Goal: Information Seeking & Learning: Find specific fact

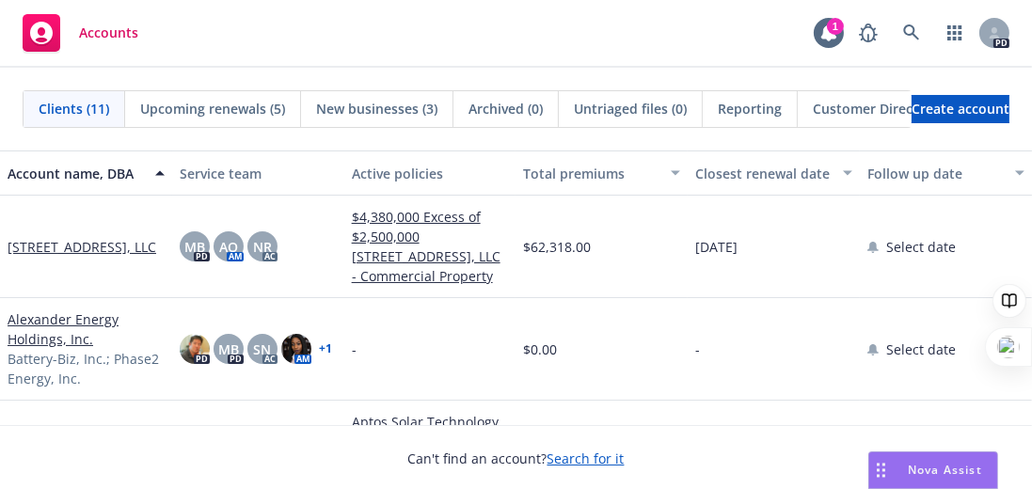
click at [935, 473] on span "Nova Assist" at bounding box center [945, 470] width 74 height 16
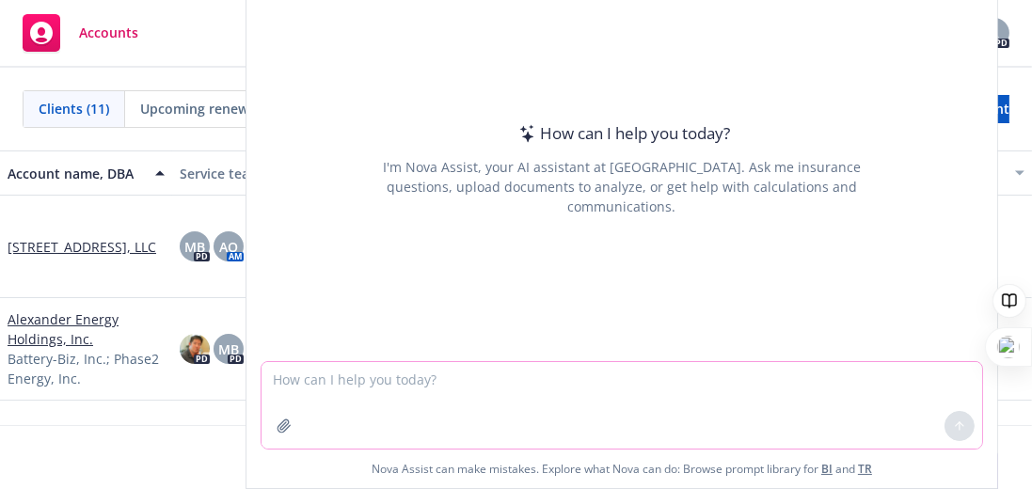
click at [495, 405] on textarea at bounding box center [622, 405] width 721 height 87
type textarea "j"
type textarea "who is bluelake capital"
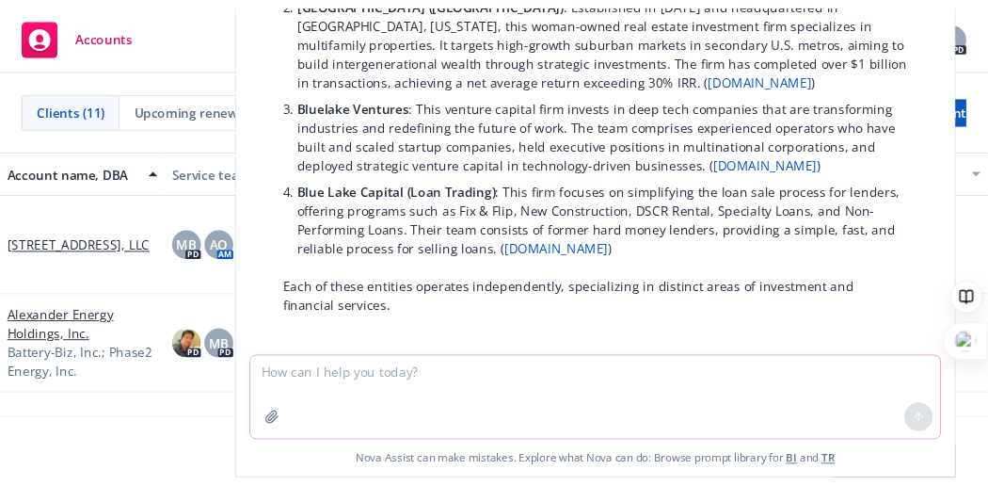
scroll to position [176, 0]
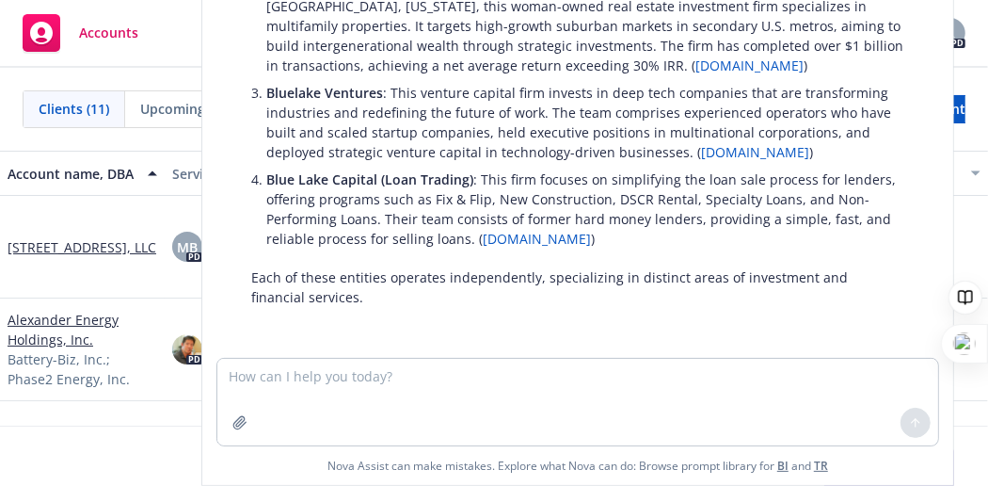
click at [828, 118] on p "Bluelake Ventures : This venture capital firm invests in deep tech companies th…" at bounding box center [585, 122] width 638 height 79
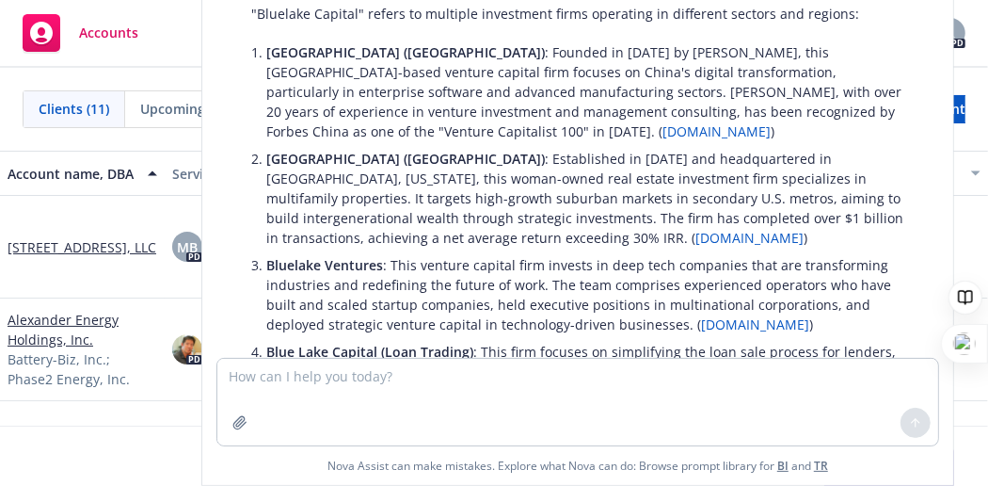
scroll to position [0, 0]
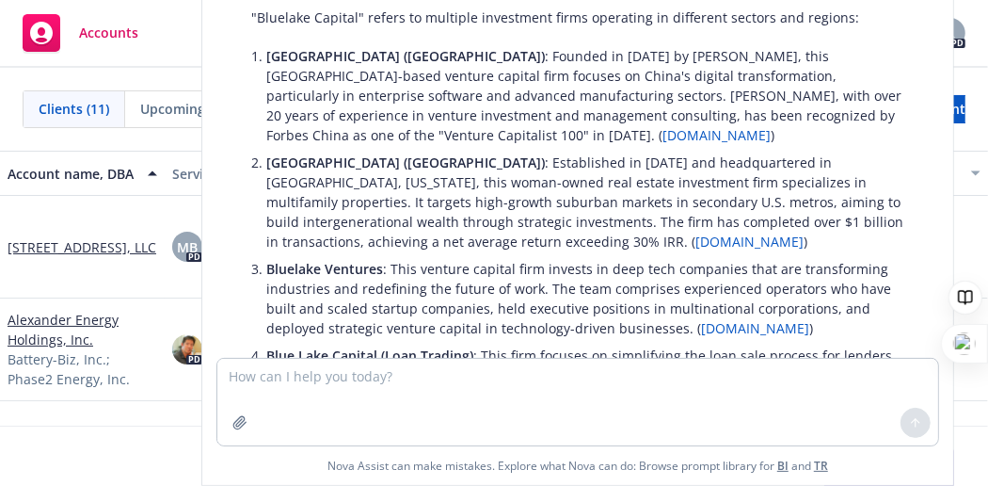
click at [295, 190] on p "[GEOGRAPHIC_DATA] ([GEOGRAPHIC_DATA]) : Established in [DATE] and headquartered…" at bounding box center [585, 201] width 638 height 99
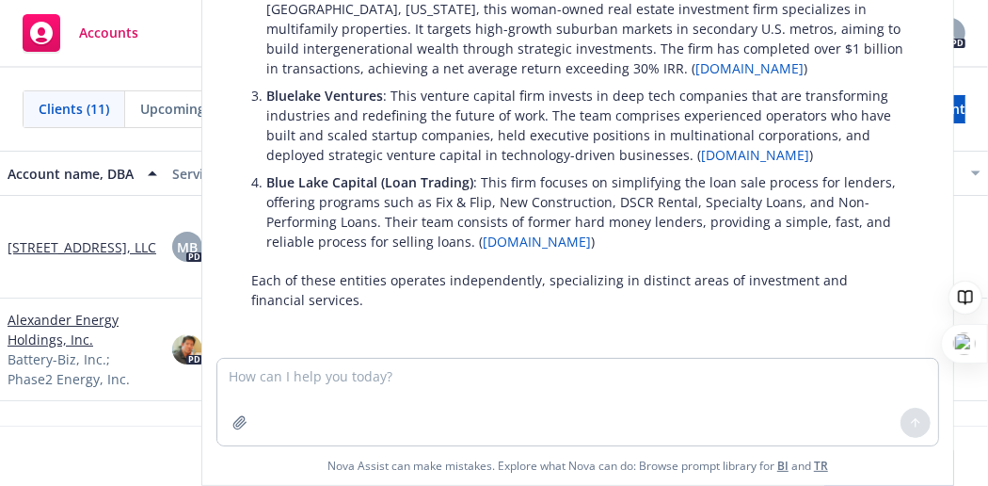
scroll to position [176, 0]
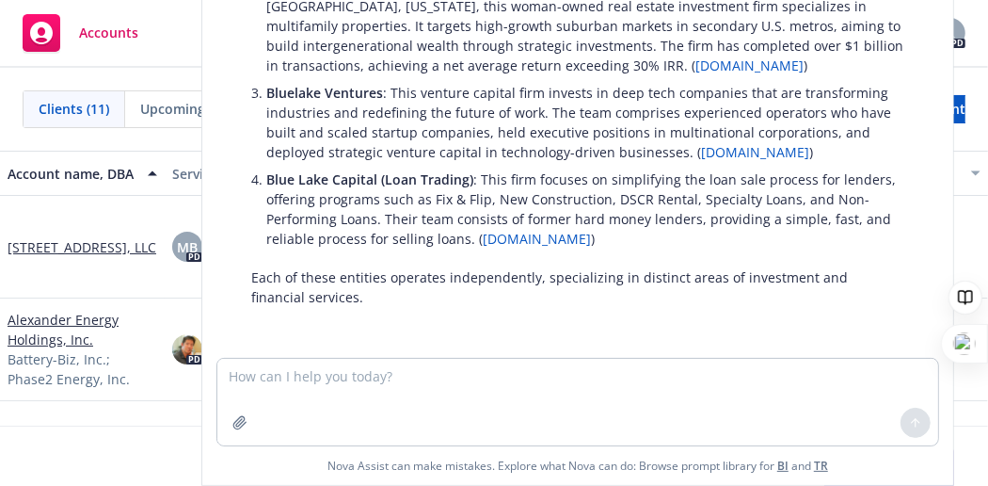
click at [550, 235] on link "[DOMAIN_NAME]" at bounding box center [537, 239] width 108 height 18
